Goal: Browse casually

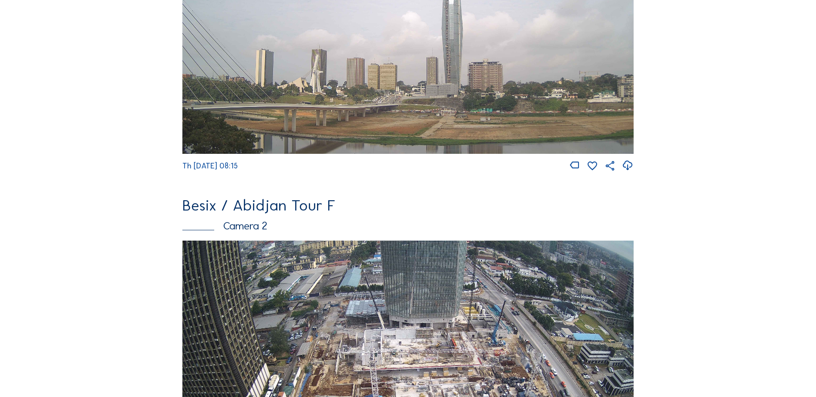
scroll to position [301, 0]
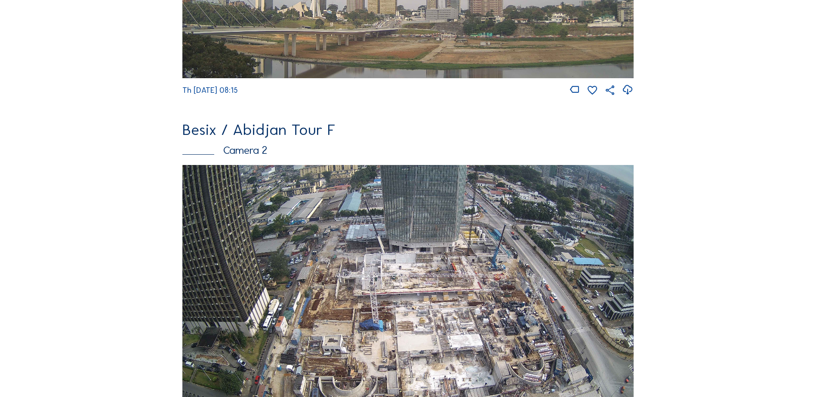
click at [259, 204] on img at bounding box center [407, 292] width 451 height 254
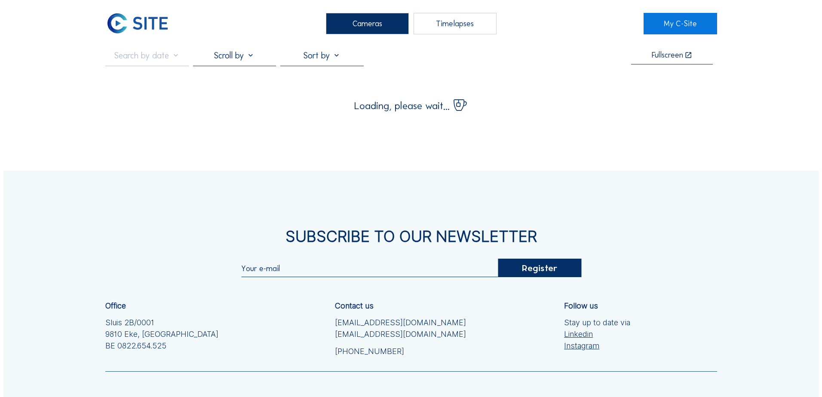
scroll to position [86, 0]
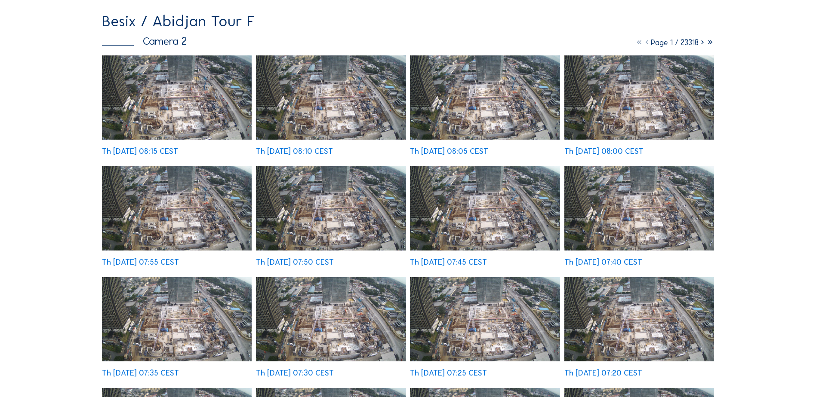
click at [214, 103] on img at bounding box center [177, 97] width 150 height 84
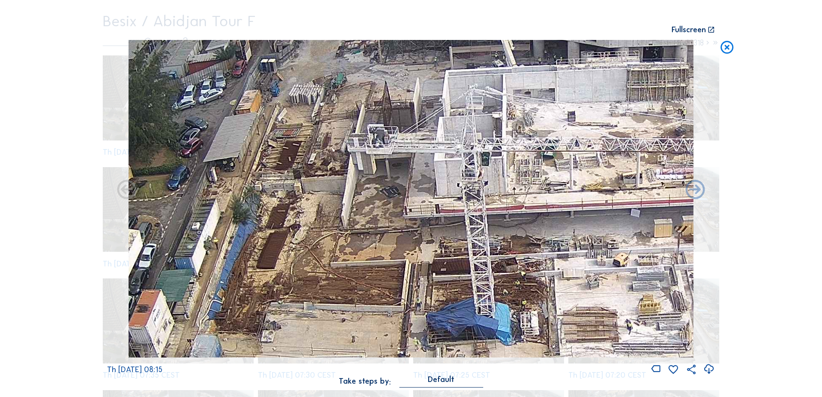
drag, startPoint x: 370, startPoint y: 155, endPoint x: 366, endPoint y: 88, distance: 67.7
click at [366, 88] on img at bounding box center [411, 199] width 565 height 318
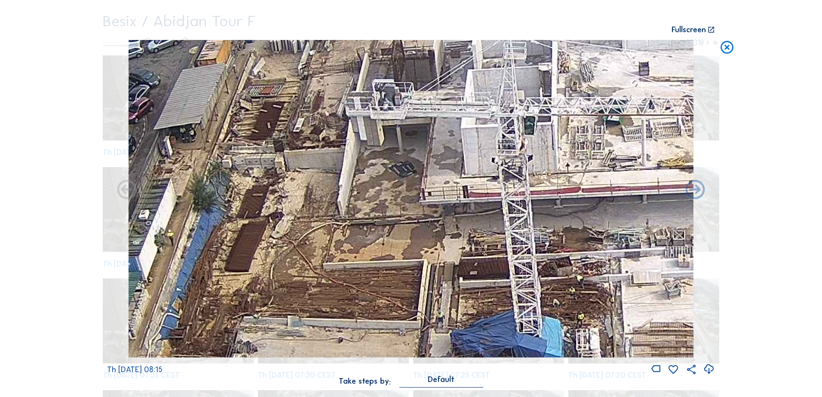
click at [353, 233] on img at bounding box center [411, 199] width 565 height 318
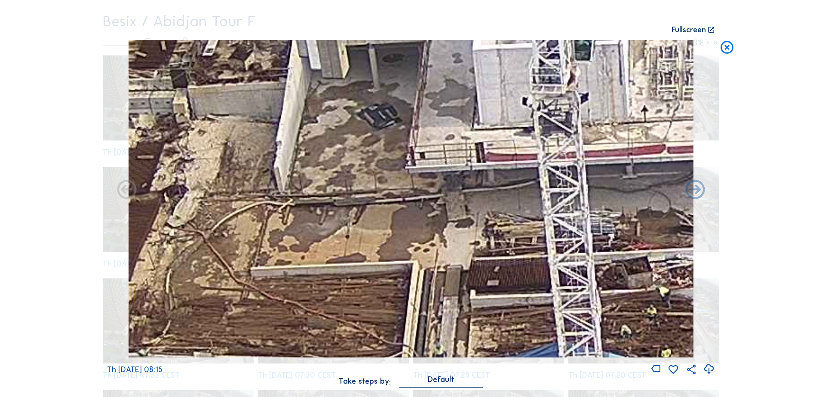
drag, startPoint x: 476, startPoint y: 280, endPoint x: 427, endPoint y: 225, distance: 74.0
click at [427, 225] on img at bounding box center [411, 199] width 565 height 318
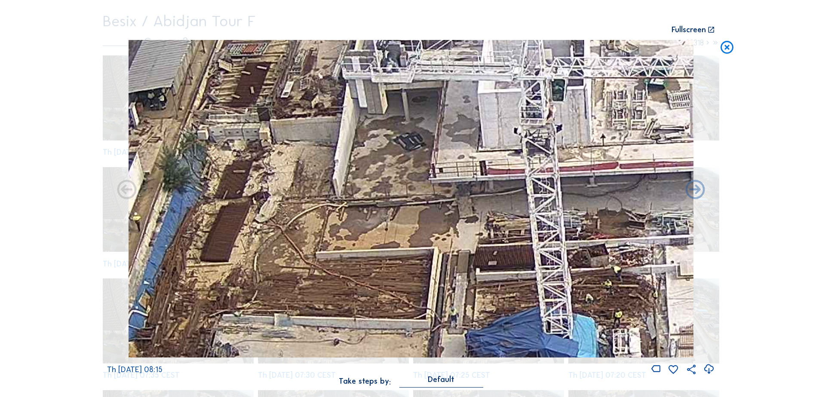
click at [310, 256] on img at bounding box center [411, 199] width 565 height 318
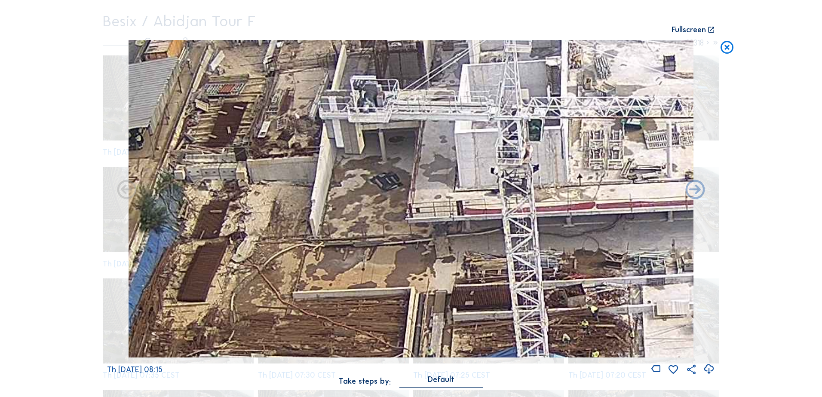
drag, startPoint x: 348, startPoint y: 251, endPoint x: 306, endPoint y: 293, distance: 59.3
click at [307, 296] on img at bounding box center [411, 199] width 565 height 318
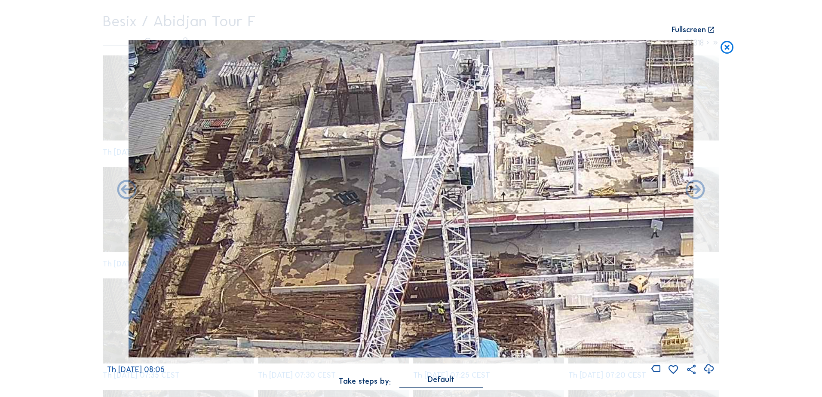
drag, startPoint x: 348, startPoint y: 276, endPoint x: 326, endPoint y: 218, distance: 62.6
click at [327, 218] on img at bounding box center [411, 199] width 565 height 318
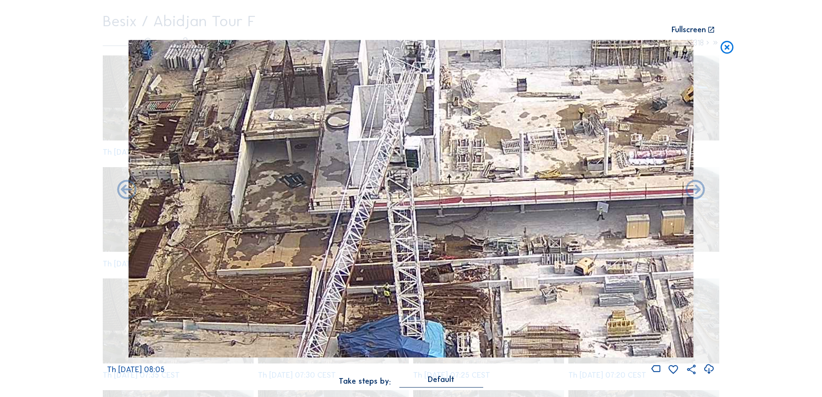
drag, startPoint x: 560, startPoint y: 226, endPoint x: 615, endPoint y: 221, distance: 55.6
click at [615, 221] on img at bounding box center [411, 199] width 565 height 318
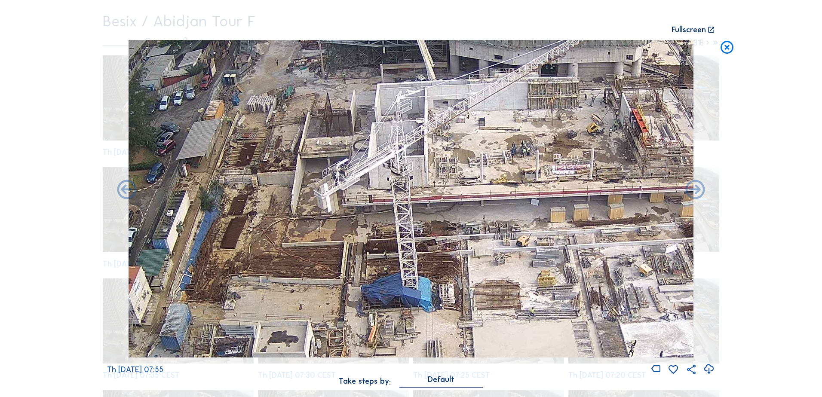
drag, startPoint x: 276, startPoint y: 276, endPoint x: 295, endPoint y: 251, distance: 31.6
click at [295, 251] on img at bounding box center [411, 199] width 565 height 318
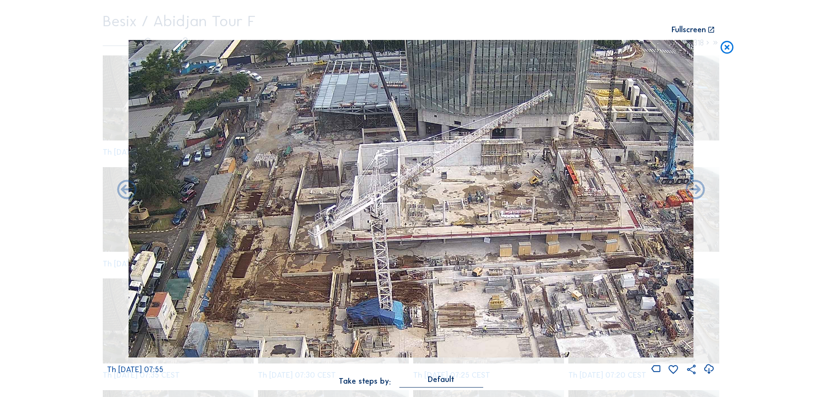
drag, startPoint x: 390, startPoint y: 171, endPoint x: 361, endPoint y: 217, distance: 54.4
click at [361, 217] on img at bounding box center [411, 199] width 565 height 318
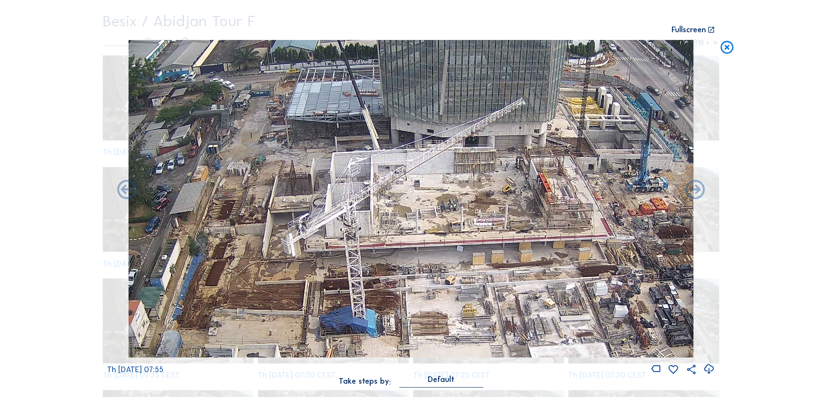
drag, startPoint x: 406, startPoint y: 218, endPoint x: 388, endPoint y: 216, distance: 17.3
click at [388, 216] on img at bounding box center [411, 199] width 565 height 318
click at [516, 209] on img at bounding box center [411, 199] width 565 height 318
